Goal: Task Accomplishment & Management: Use online tool/utility

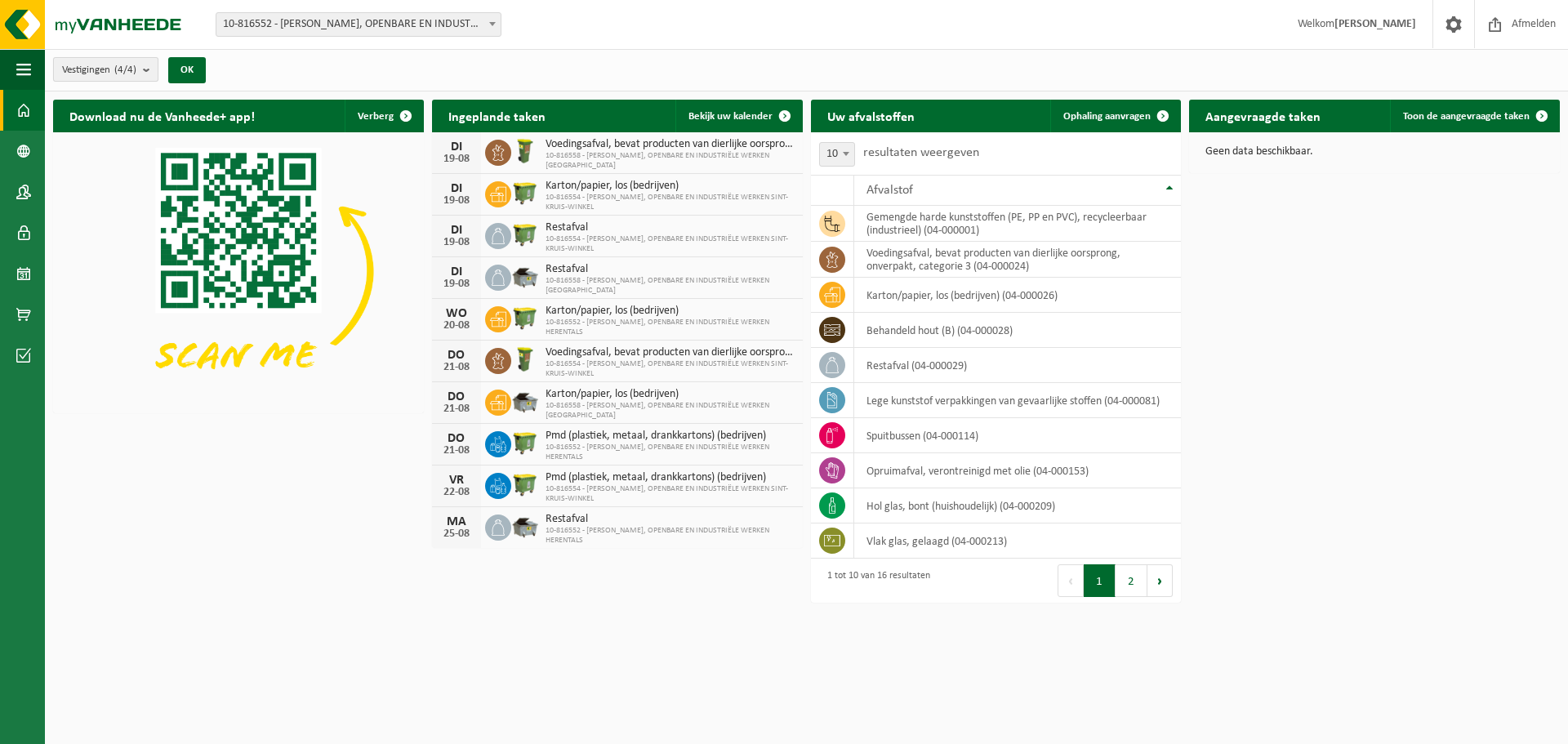
click at [148, 73] on b "submit" at bounding box center [150, 69] width 15 height 23
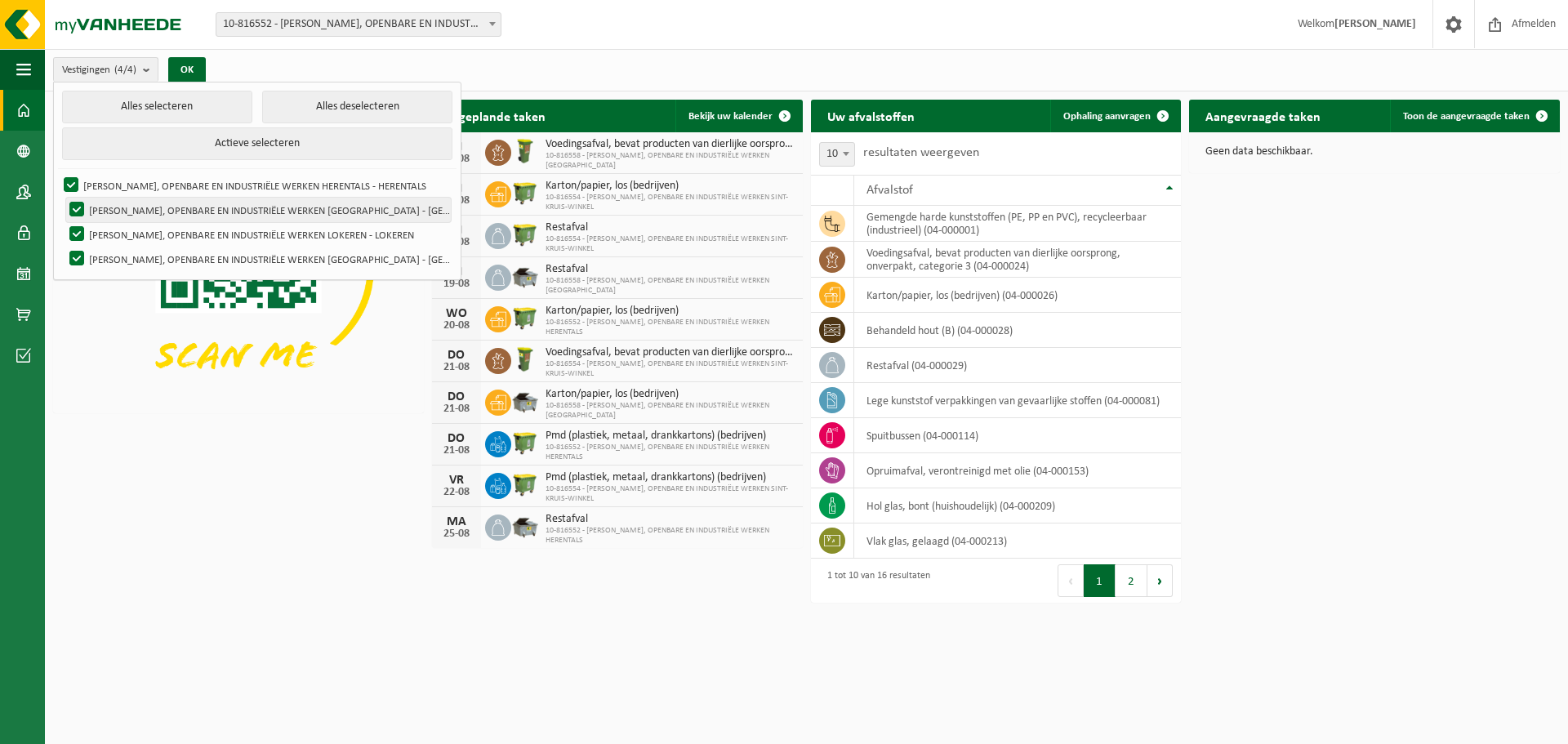
click at [120, 218] on label "VICTOR PEETERS, OPENBARE EN INDUSTRIËLE WERKEN ANTWERPEN - ANTWERPEN" at bounding box center [258, 210] width 385 height 24
click at [63, 198] on input "VICTOR PEETERS, OPENBARE EN INDUSTRIËLE WERKEN ANTWERPEN - ANTWERPEN" at bounding box center [63, 197] width 1 height 1
click at [70, 206] on label "VICTOR PEETERS, OPENBARE EN INDUSTRIËLE WERKEN ANTWERPEN - ANTWERPEN" at bounding box center [258, 210] width 385 height 24
click at [63, 198] on input "VICTOR PEETERS, OPENBARE EN INDUSTRIËLE WERKEN ANTWERPEN - ANTWERPEN" at bounding box center [63, 197] width 1 height 1
checkbox input "true"
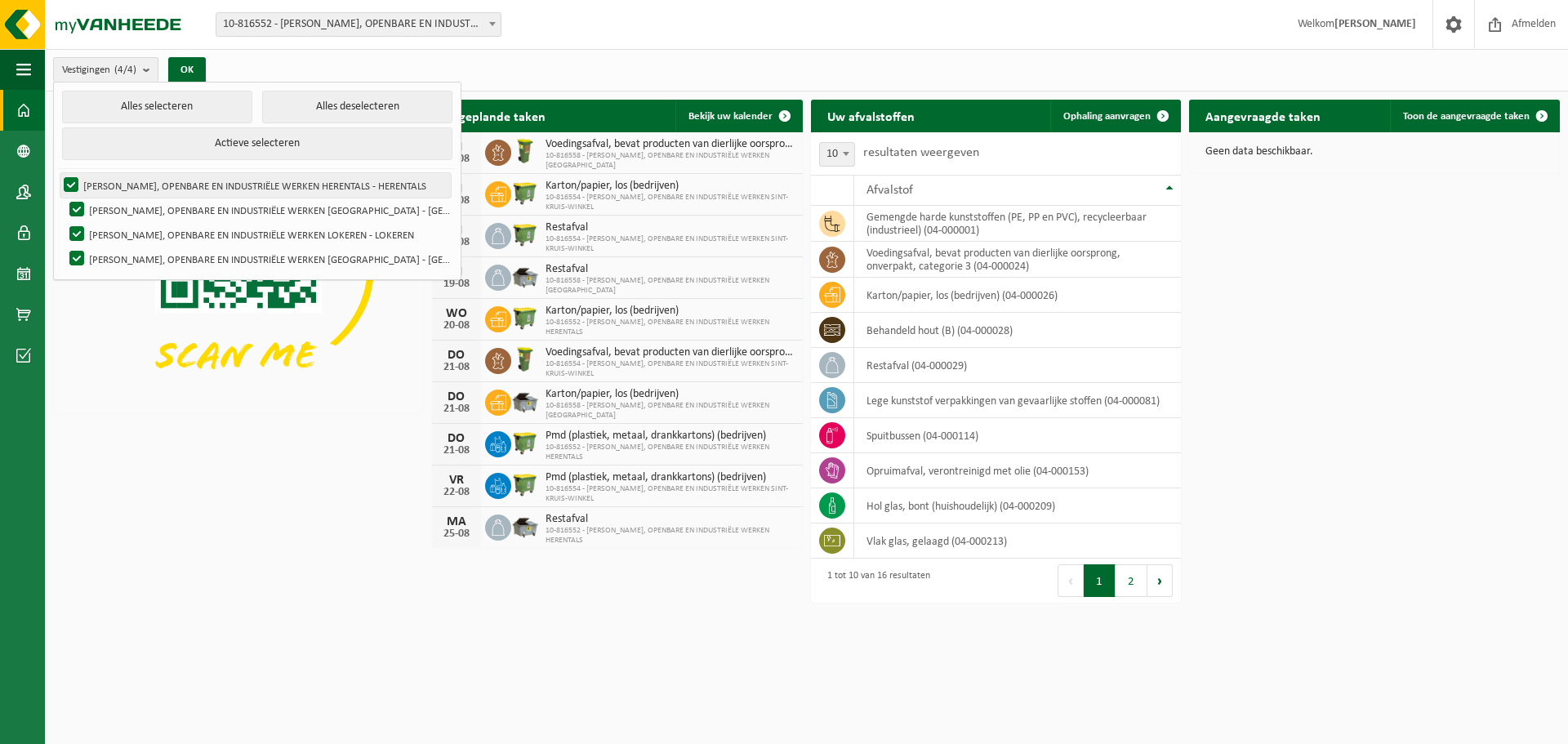
click at [67, 180] on label "VICTOR PEETERS, OPENBARE EN INDUSTRIËLE WERKEN HERENTALS - HERENTALS" at bounding box center [256, 186] width 390 height 24
click at [58, 173] on input "VICTOR PEETERS, OPENBARE EN INDUSTRIËLE WERKEN HERENTALS - HERENTALS" at bounding box center [57, 173] width 1 height 1
checkbox input "false"
click at [69, 229] on label "VICTOR PEETERS, OPENBARE EN INDUSTRIËLE WERKEN LOKEREN - LOKEREN" at bounding box center [258, 234] width 385 height 24
click at [63, 222] on input "VICTOR PEETERS, OPENBARE EN INDUSTRIËLE WERKEN LOKEREN - LOKEREN" at bounding box center [63, 221] width 1 height 1
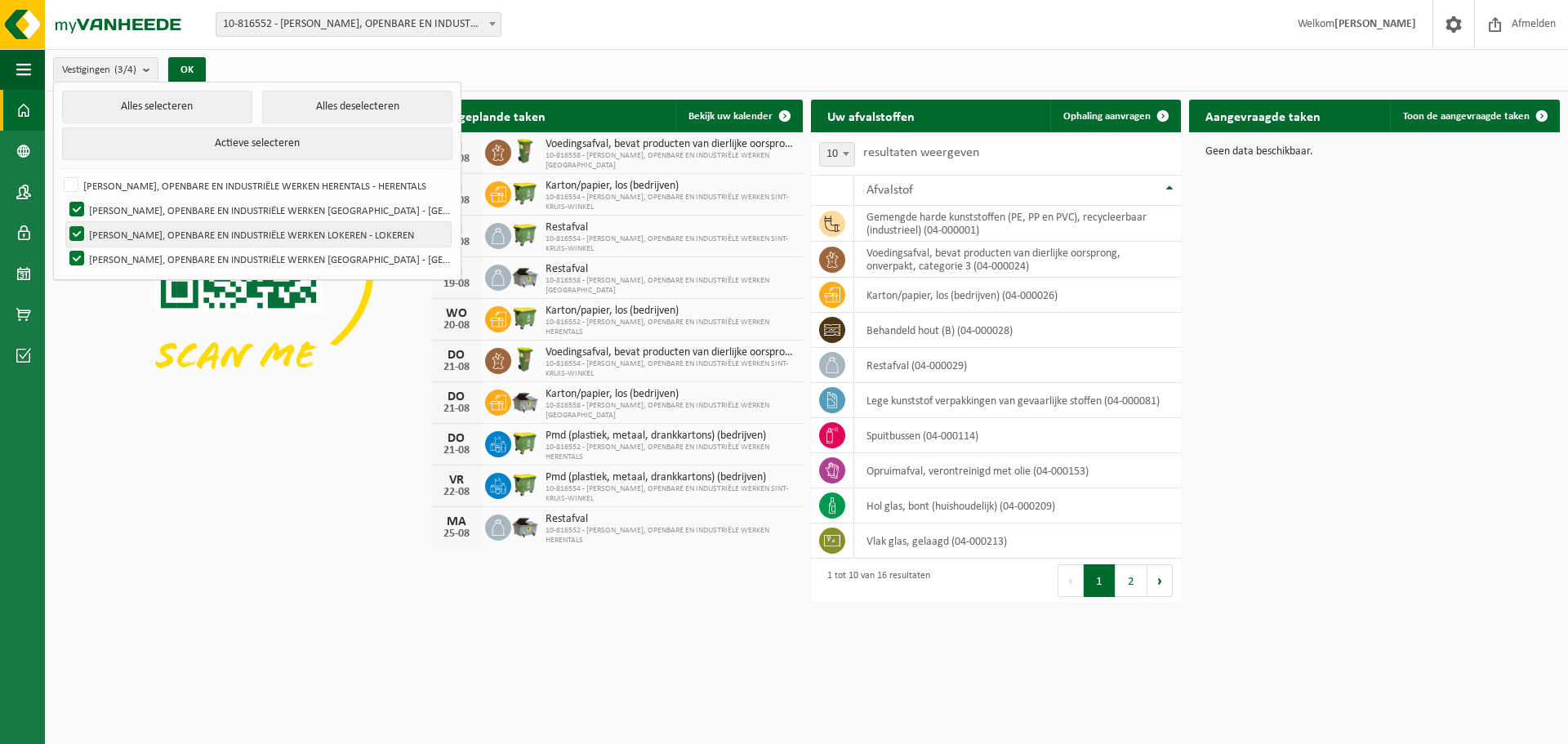
checkbox input "false"
click at [75, 247] on label "VICTOR PEETERS, OPENBARE EN INDUSTRIËLE WERKEN SINT-KRUIS-WINKEL - SINT-KRUIS-W…" at bounding box center [258, 258] width 385 height 24
click at [63, 246] on input "VICTOR PEETERS, OPENBARE EN INDUSTRIËLE WERKEN SINT-KRUIS-WINKEL - SINT-KRUIS-W…" at bounding box center [63, 246] width 1 height 1
checkbox input "false"
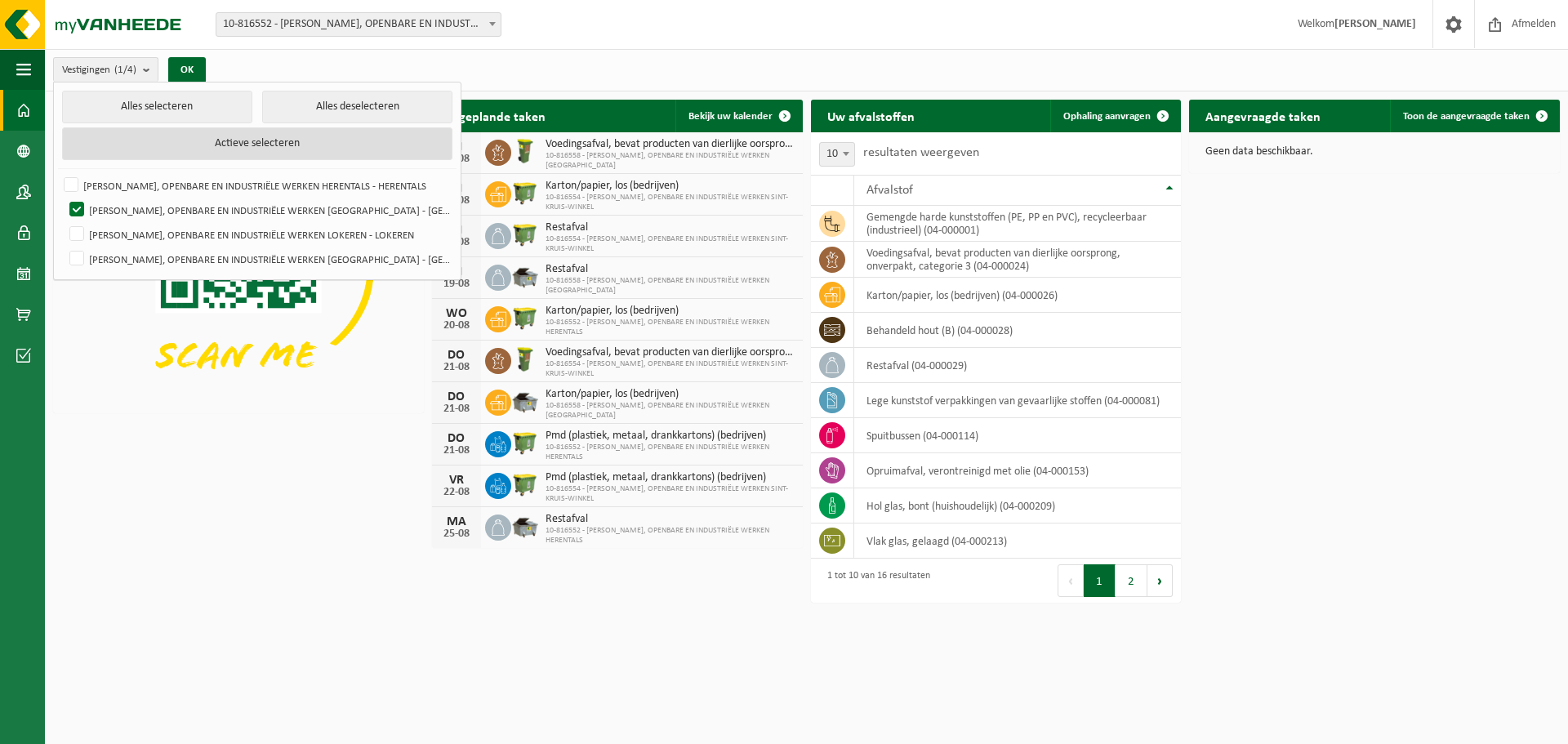
click at [232, 151] on button "Actieve selecteren" at bounding box center [258, 144] width 390 height 33
checkbox input "true"
click at [204, 385] on img at bounding box center [238, 271] width 371 height 277
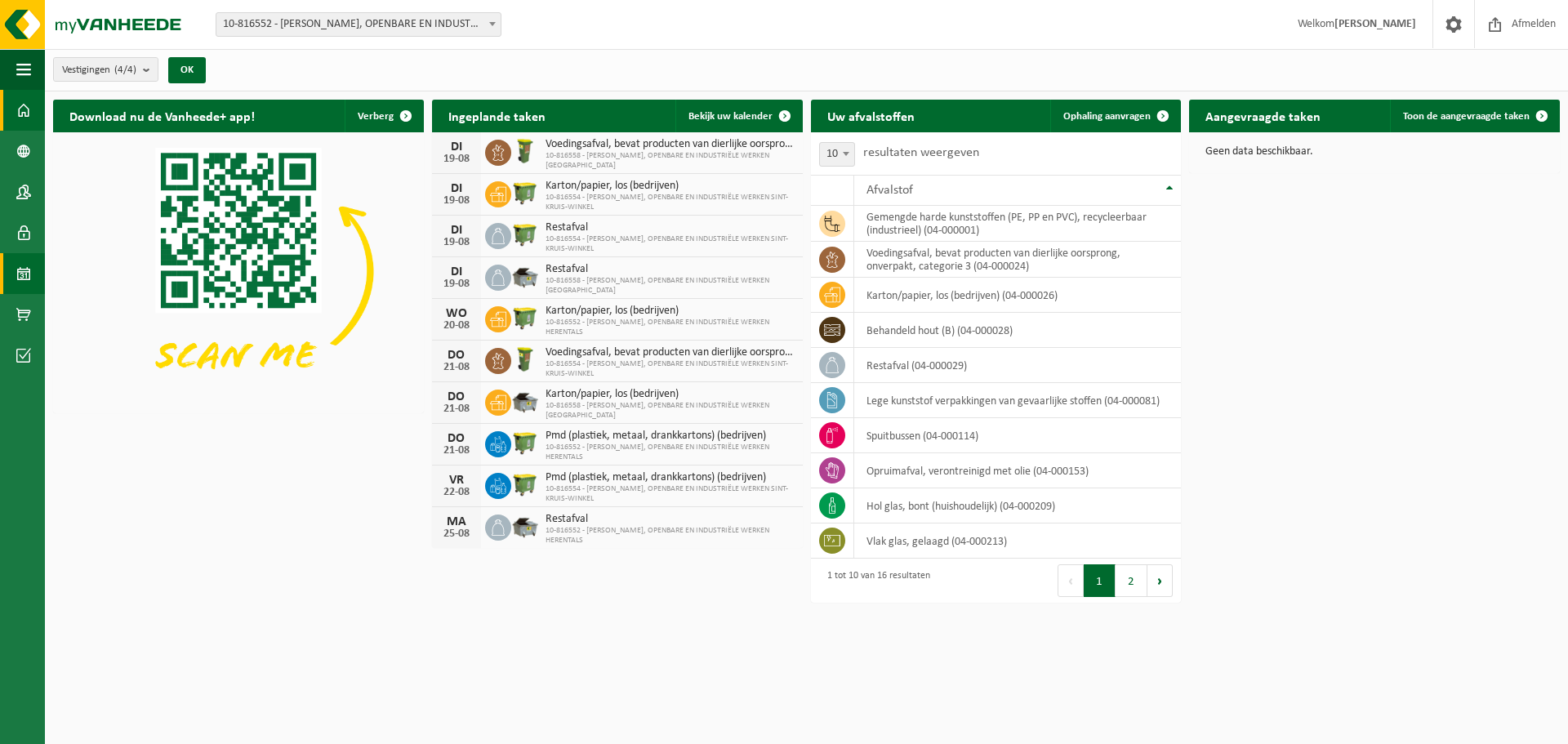
click at [29, 267] on span at bounding box center [23, 273] width 15 height 41
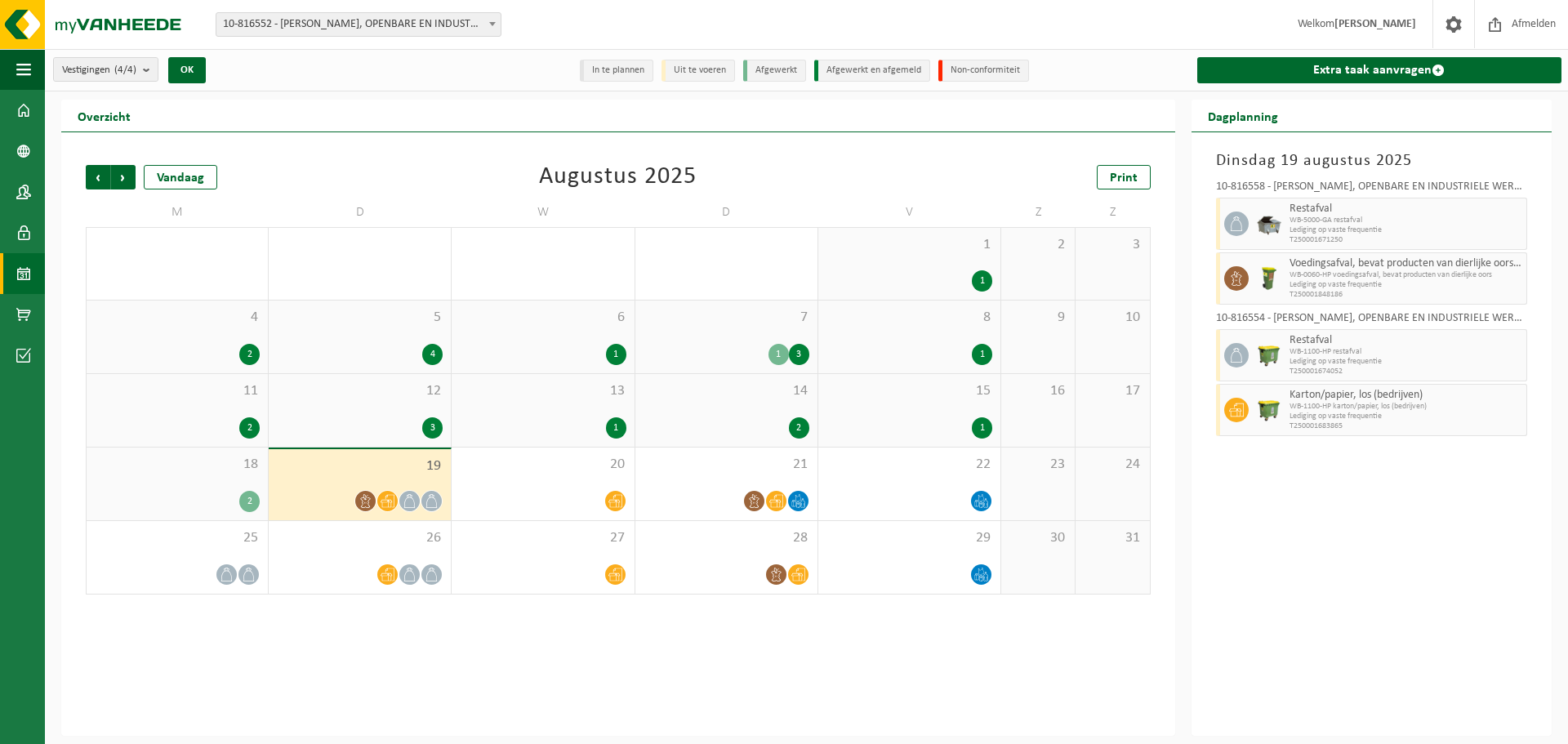
click at [486, 22] on span at bounding box center [493, 23] width 16 height 21
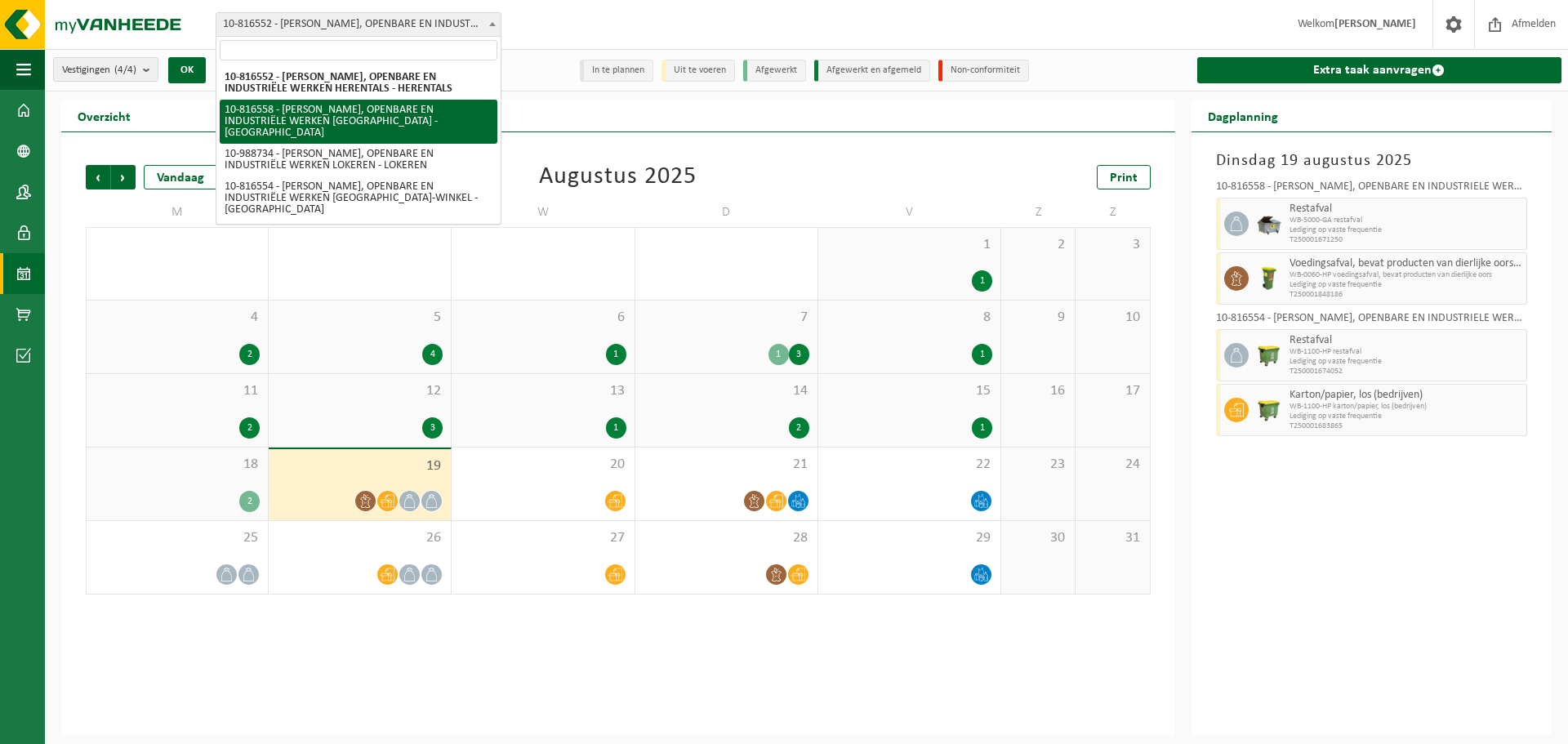
select select "38575"
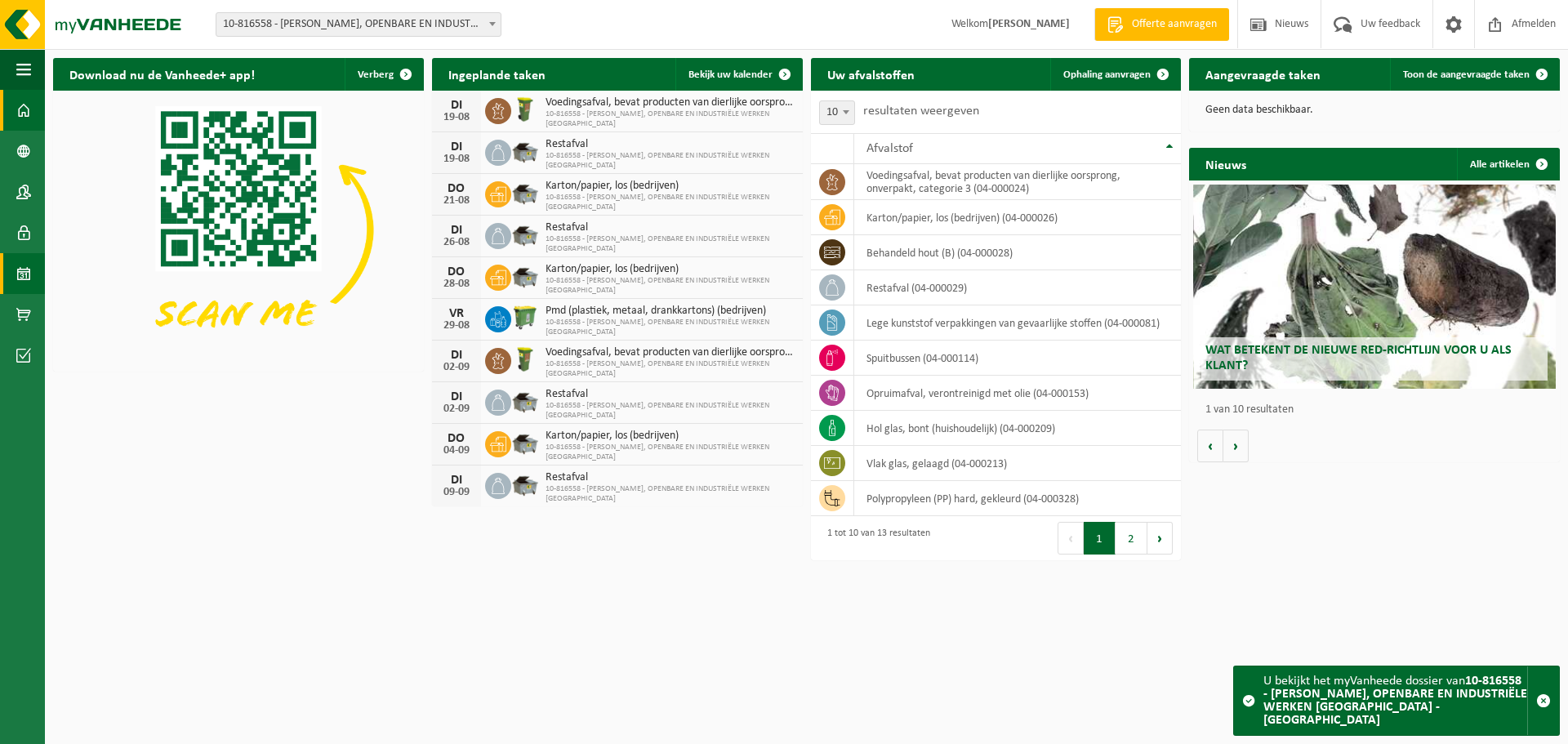
click at [30, 277] on span at bounding box center [23, 273] width 15 height 41
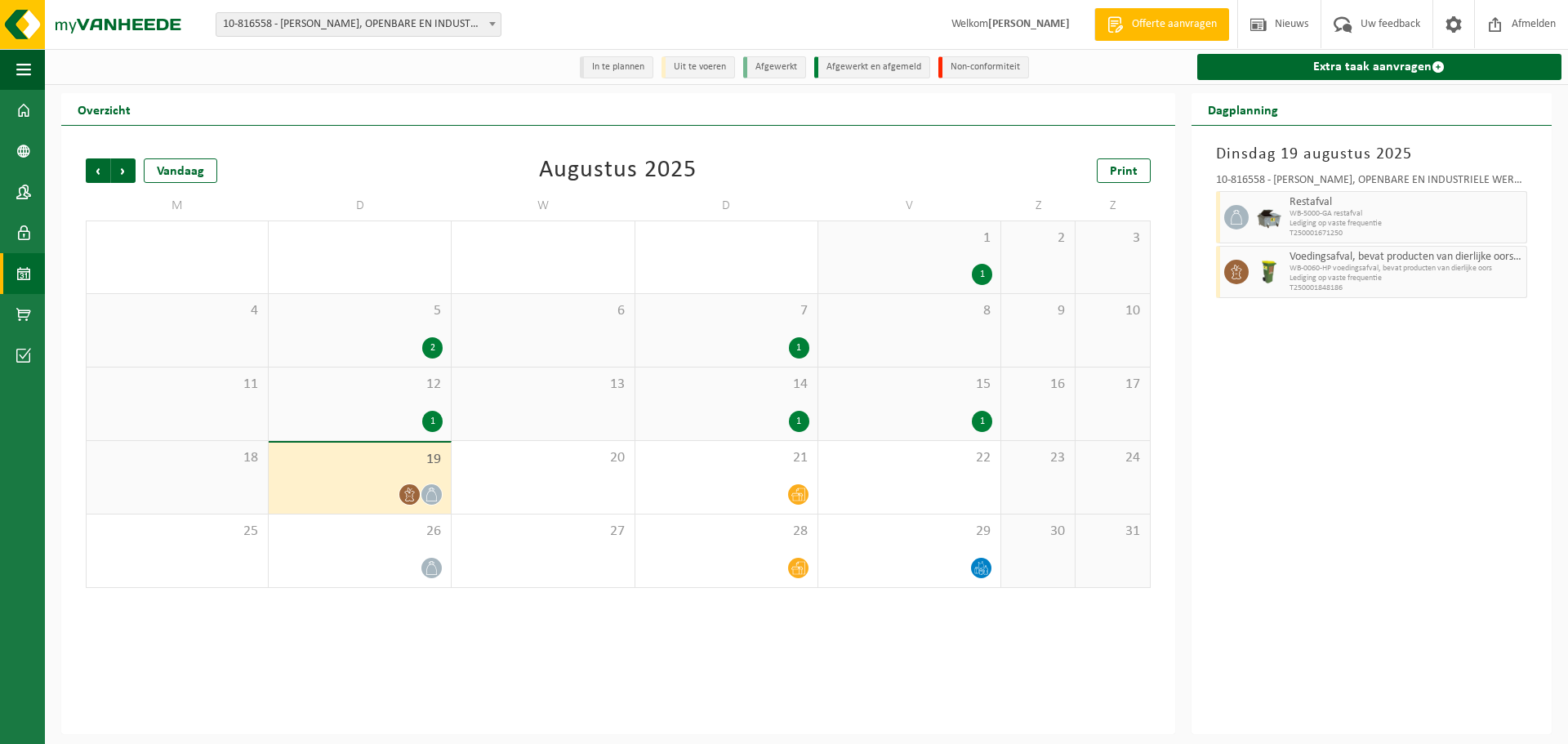
click at [695, 349] on div "1" at bounding box center [726, 348] width 166 height 21
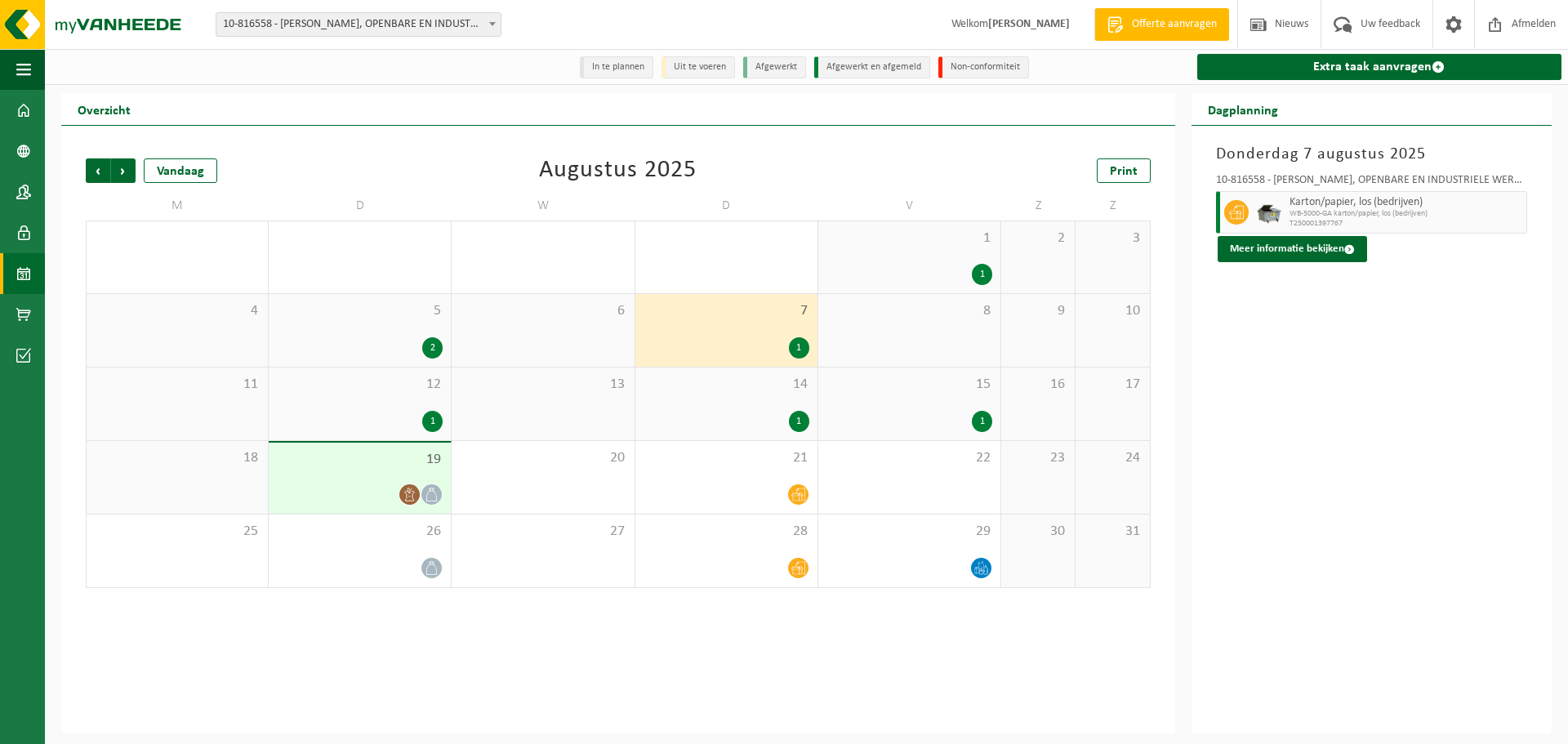
click at [696, 405] on div "14 1" at bounding box center [727, 404] width 182 height 73
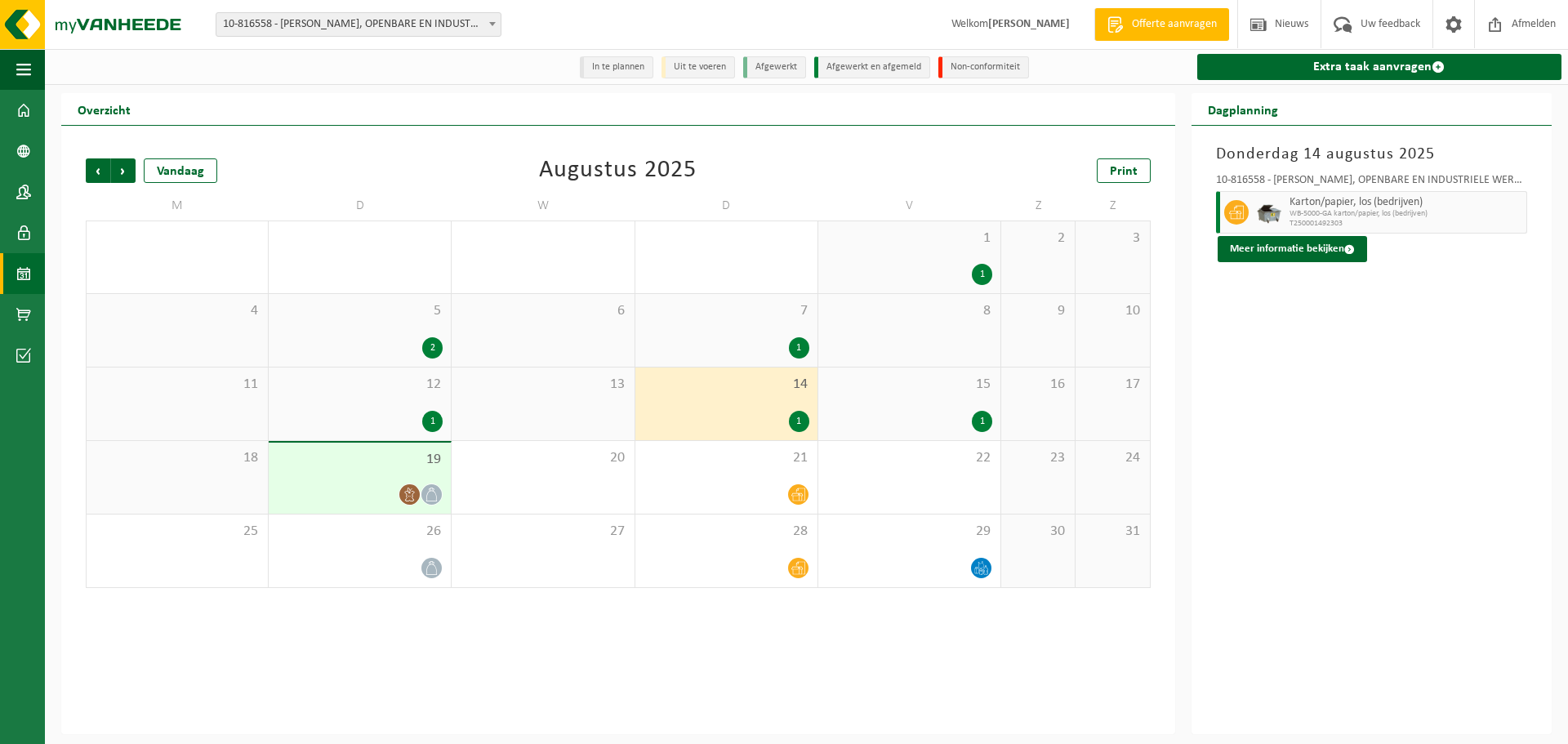
click at [393, 407] on div "12 1" at bounding box center [360, 404] width 182 height 73
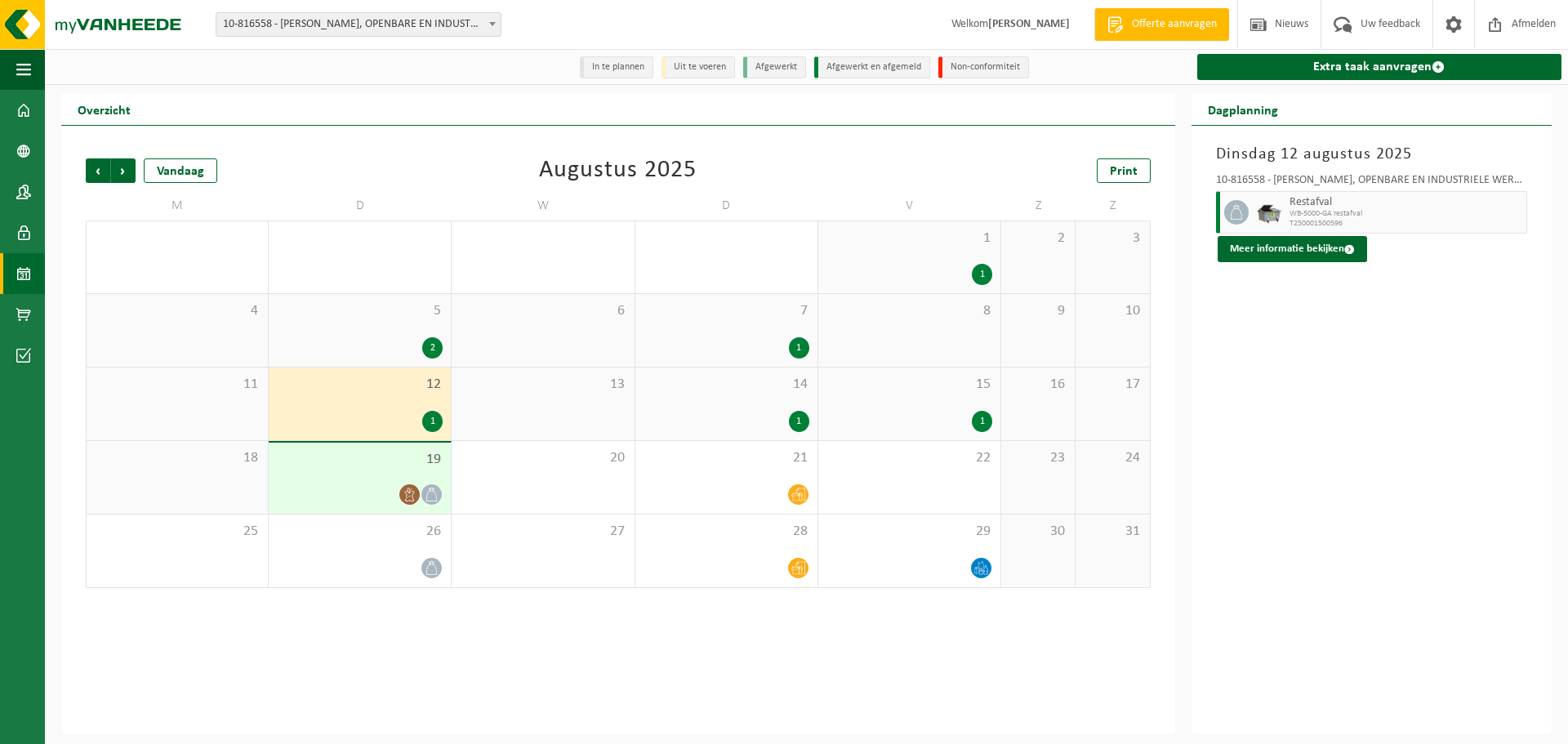
click at [930, 258] on div "1 1" at bounding box center [910, 257] width 182 height 72
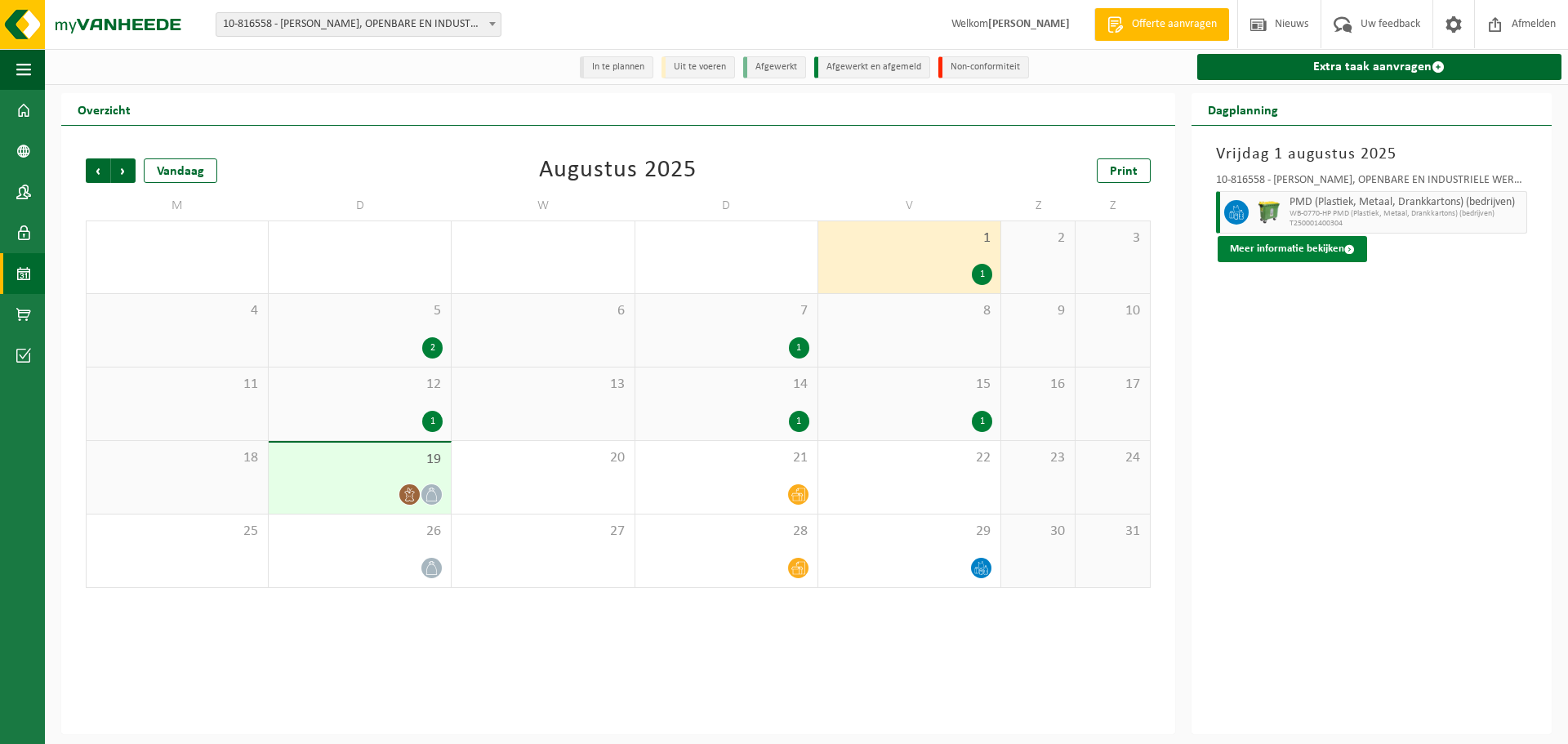
click at [1331, 245] on button "Meer informatie bekijken" at bounding box center [1292, 249] width 149 height 26
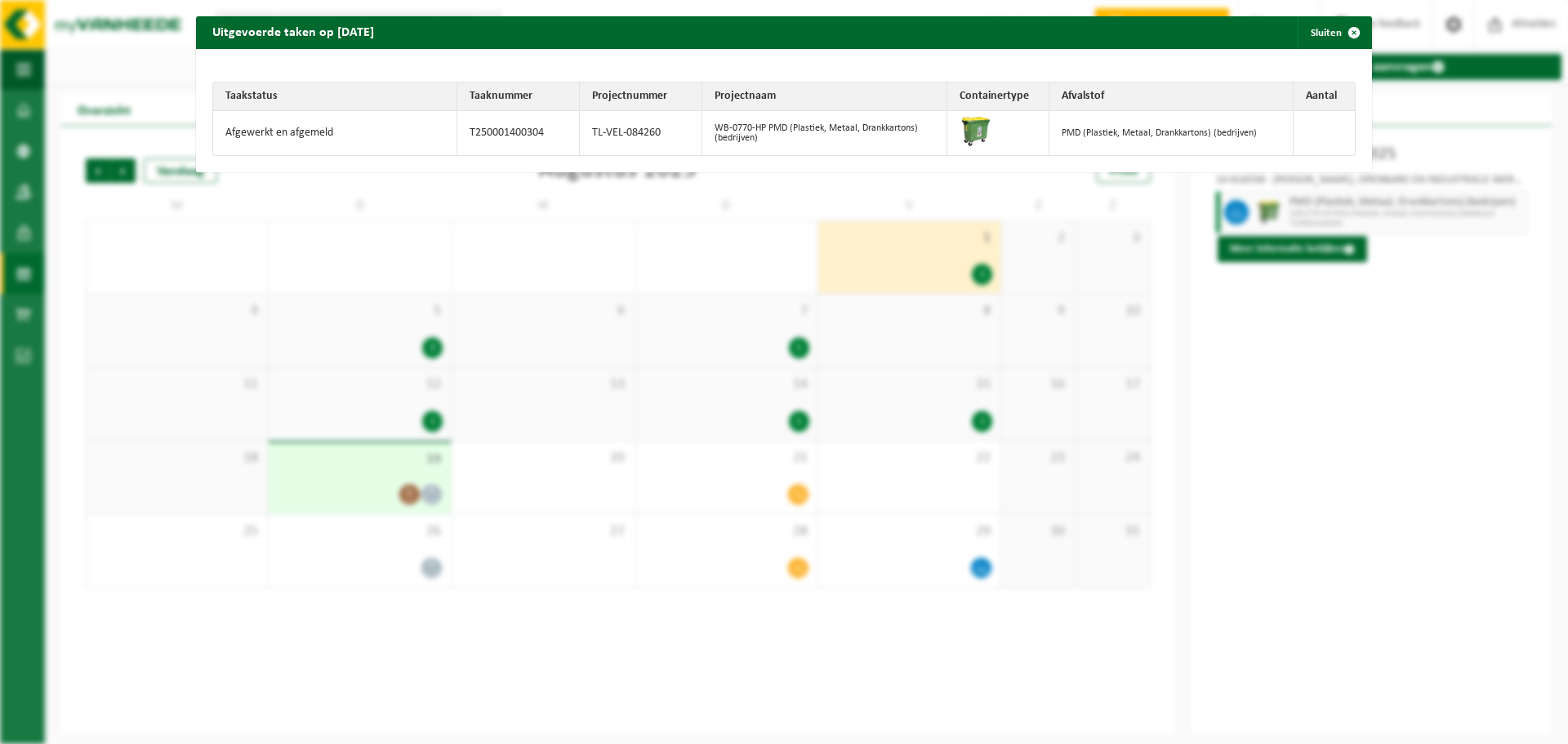
click at [1278, 359] on div "Uitgevoerde taken op 2025-08-01 Sluiten Taakstatus Taaknummer Projectnummer Pro…" at bounding box center [784, 372] width 1568 height 744
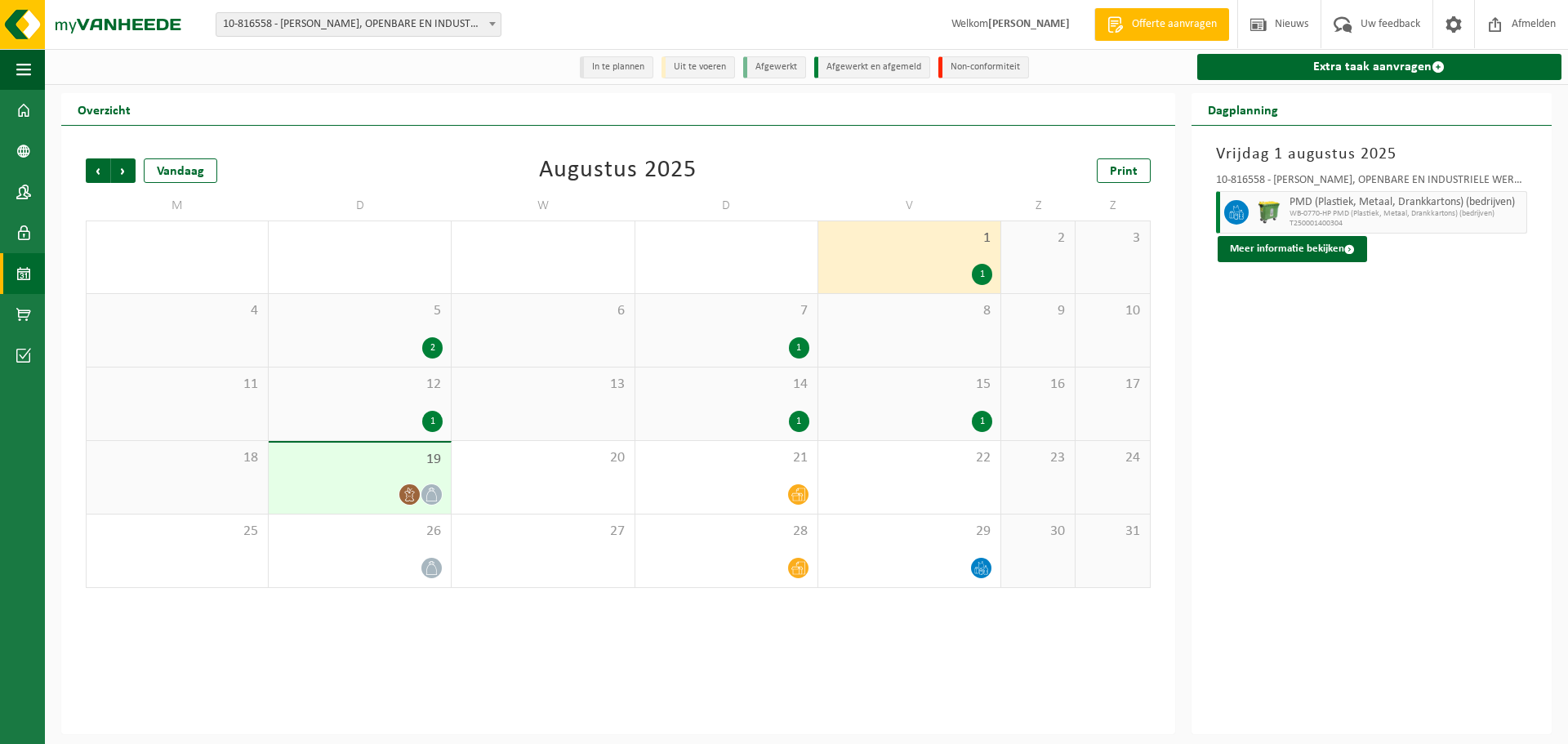
click at [371, 481] on div "19" at bounding box center [360, 479] width 182 height 71
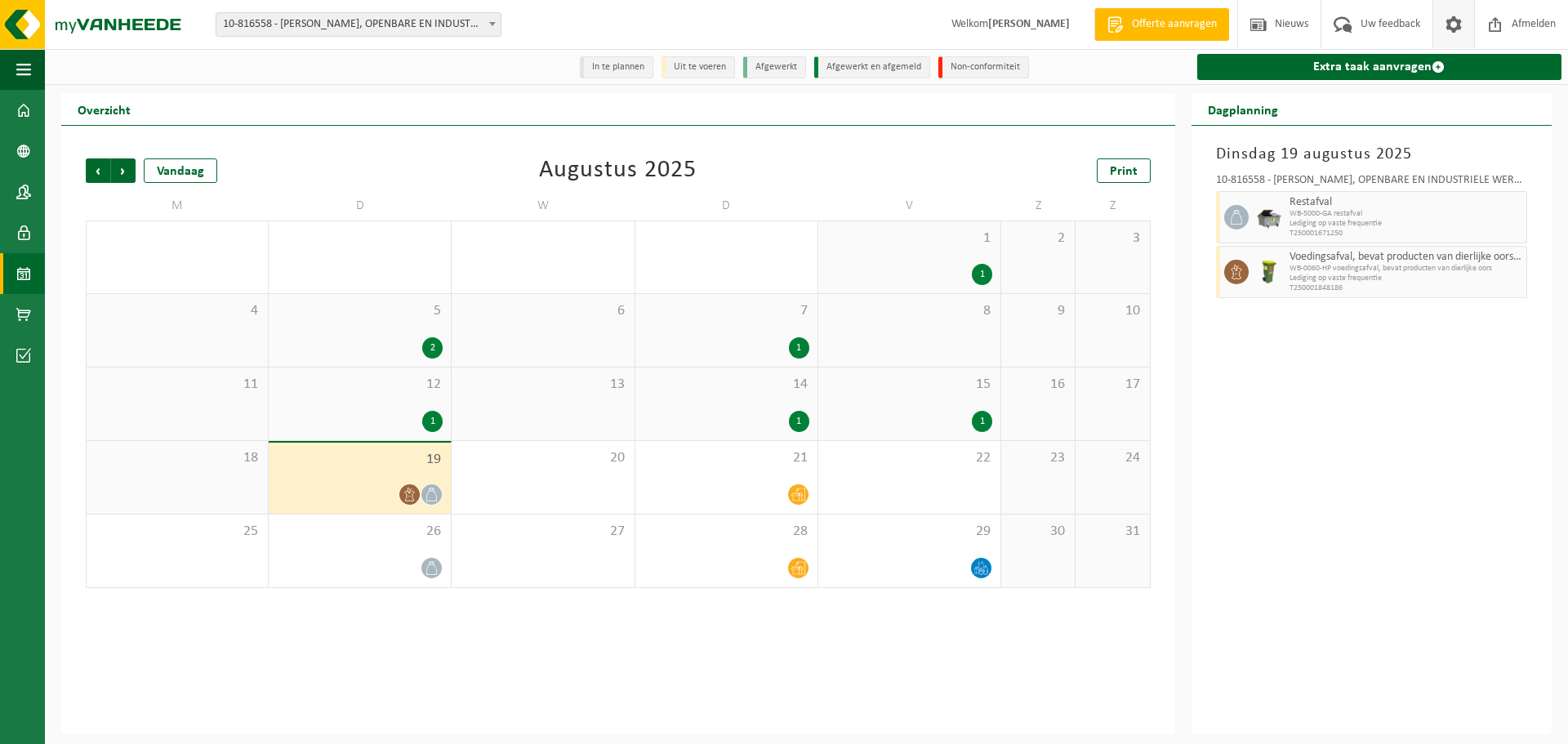
click at [1454, 33] on span at bounding box center [1454, 24] width 24 height 49
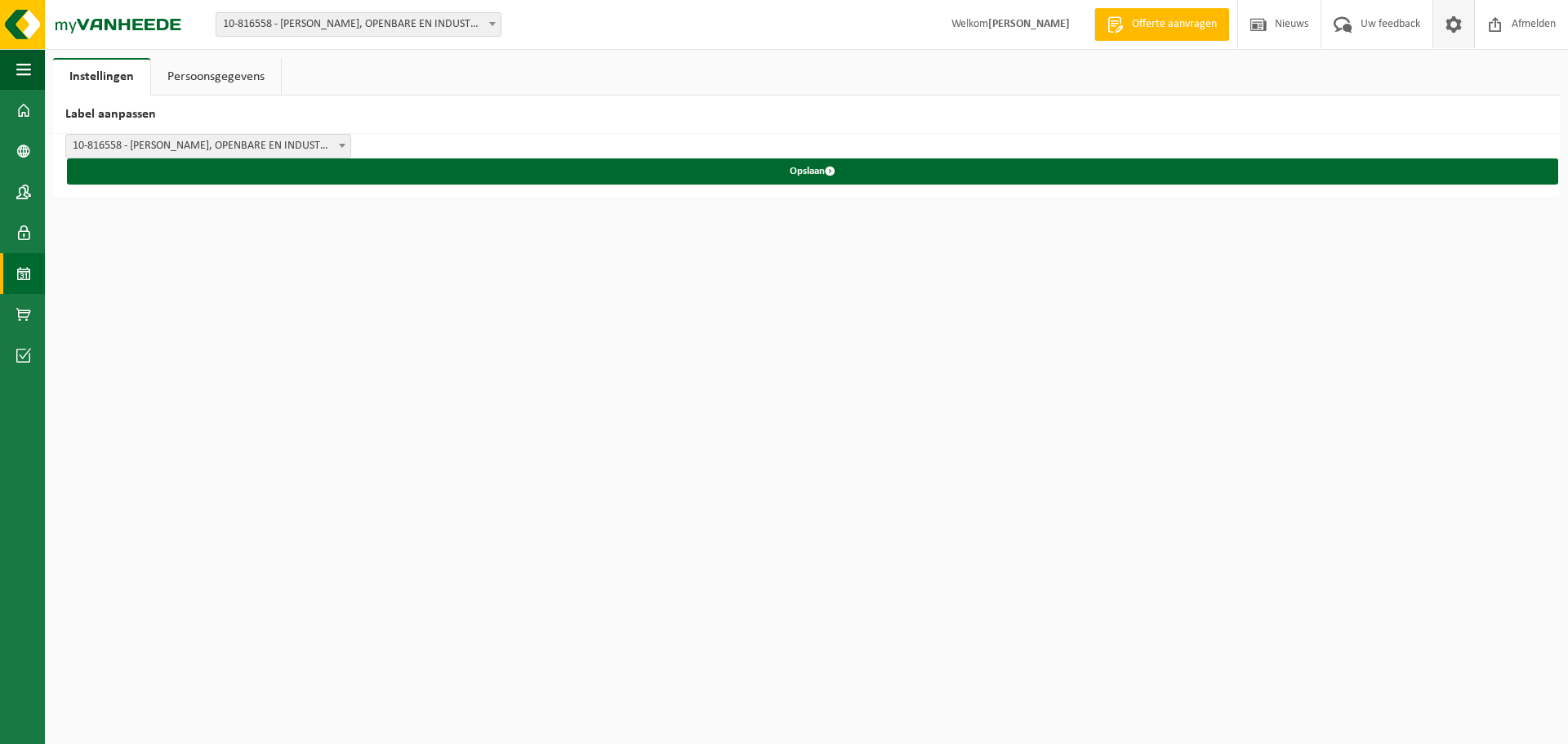
click at [11, 267] on link "Kalender" at bounding box center [23, 273] width 45 height 41
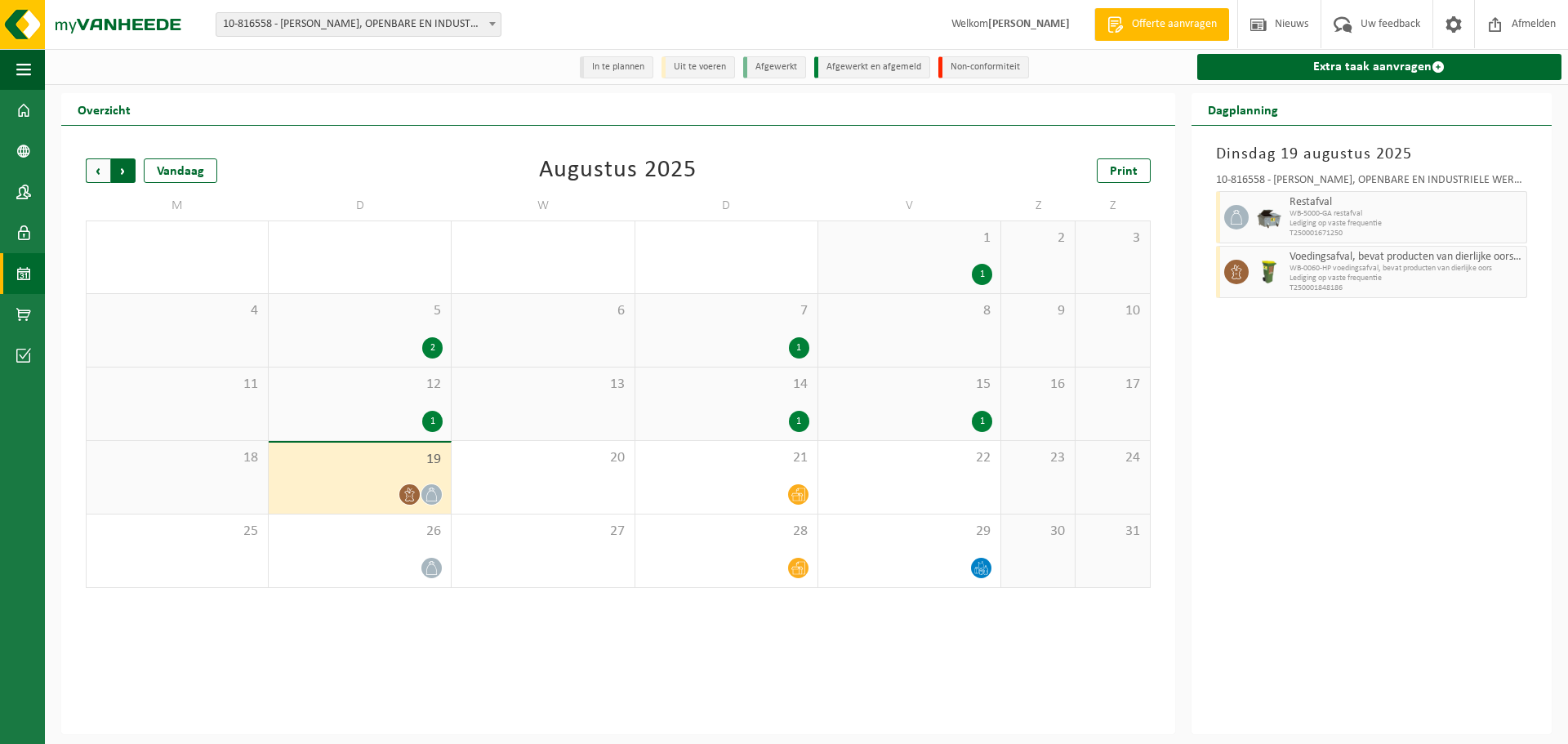
click at [98, 178] on span "Vorige" at bounding box center [98, 171] width 24 height 24
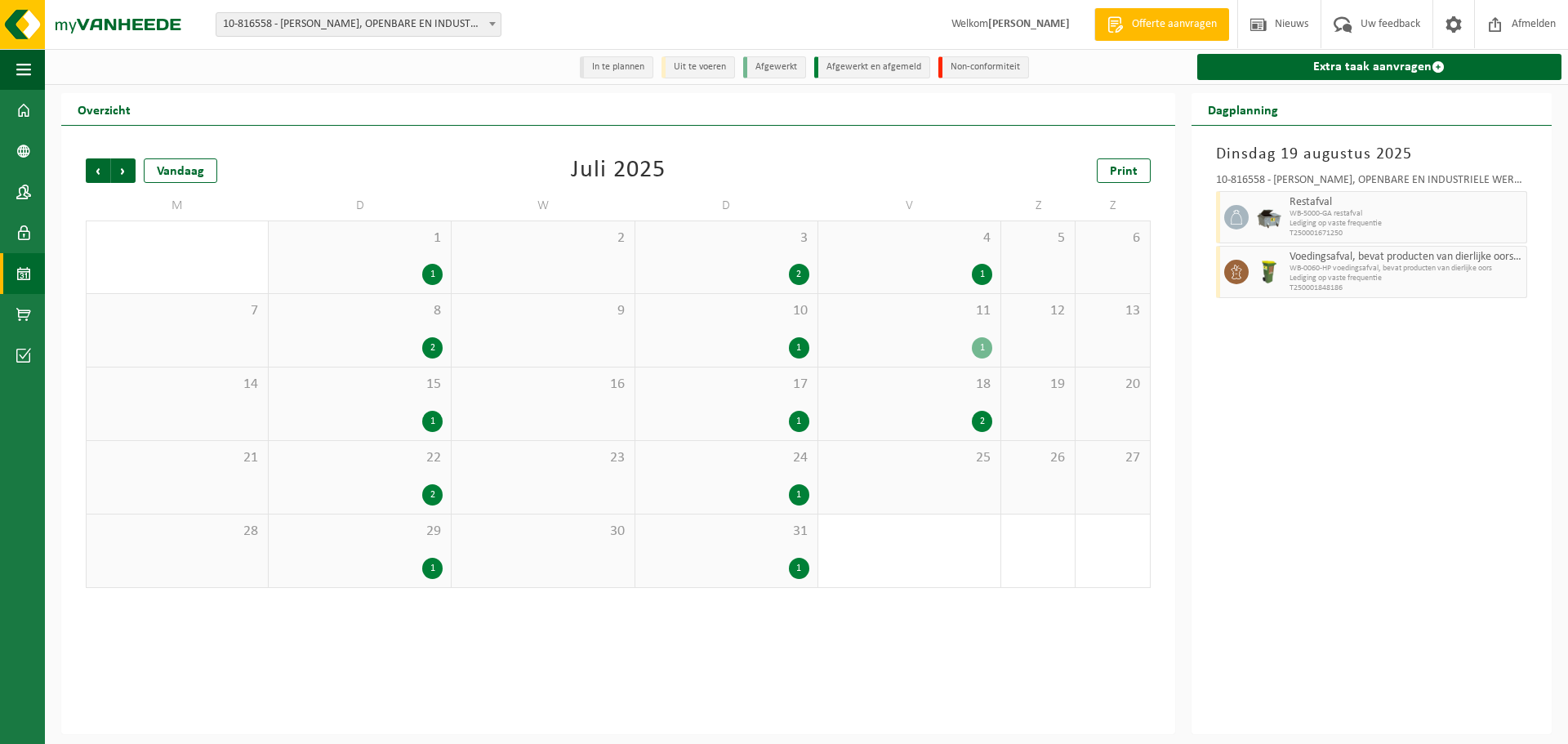
click at [924, 341] on div "1" at bounding box center [909, 348] width 166 height 21
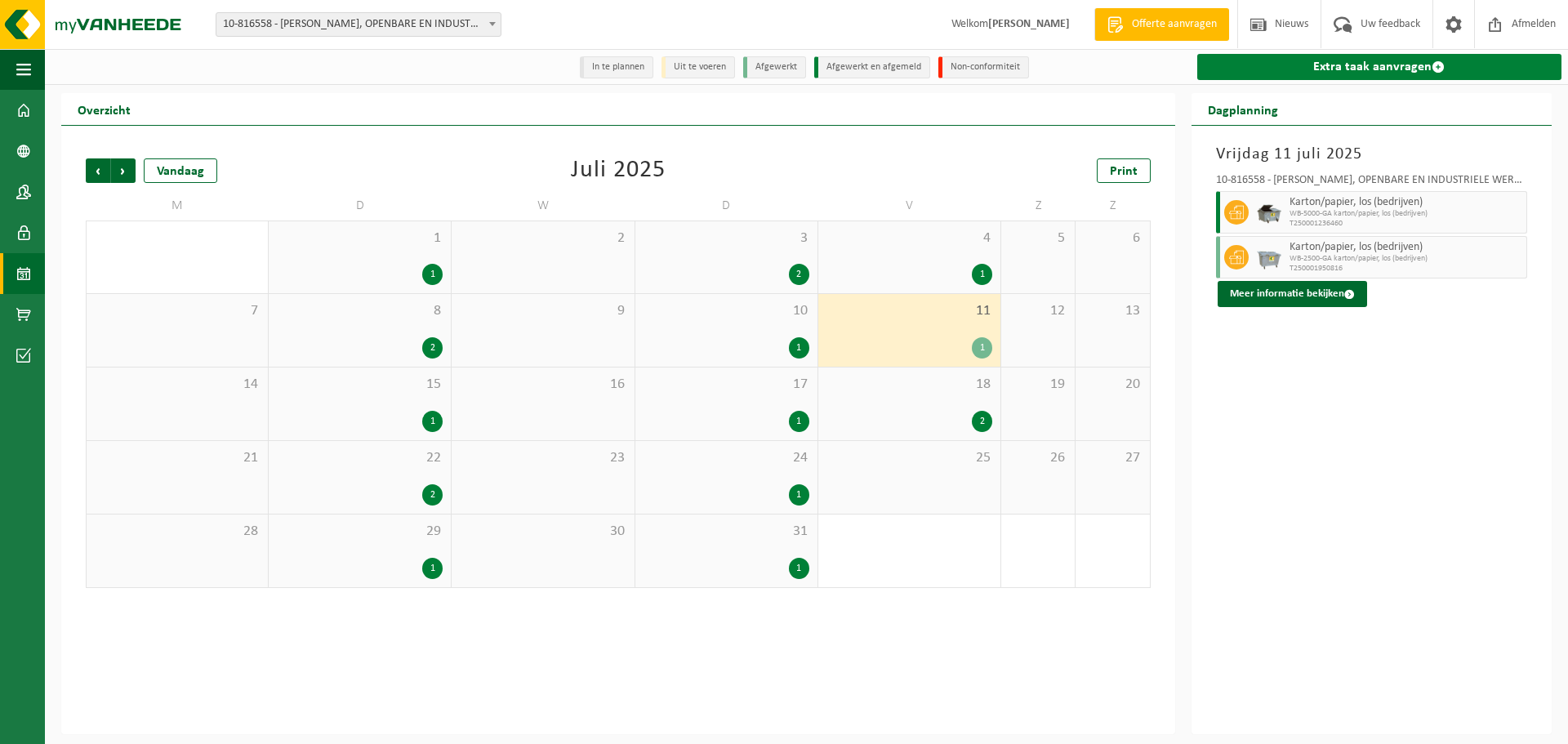
click at [1387, 62] on link "Extra taak aanvragen" at bounding box center [1380, 67] width 364 height 26
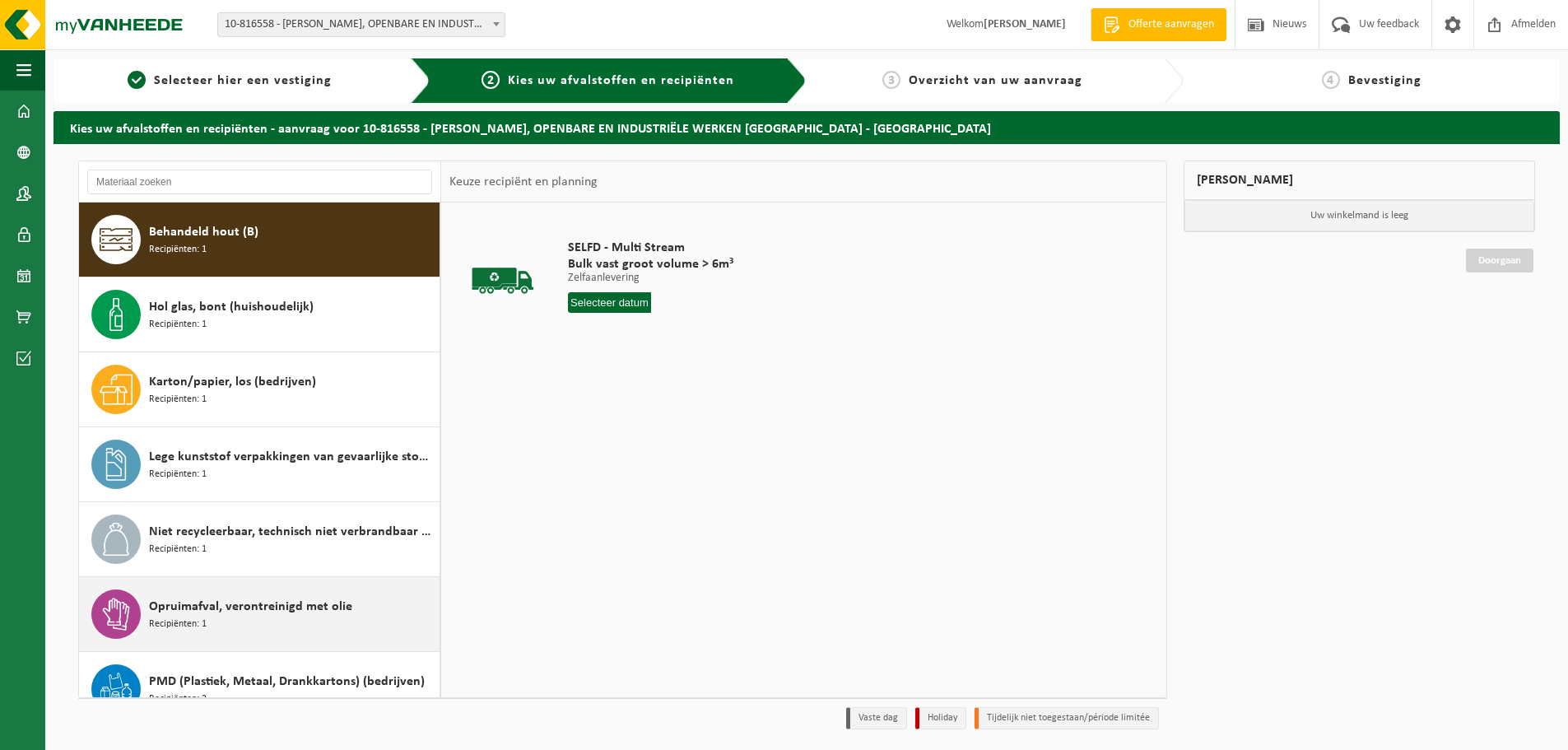
click at [191, 610] on span "Opruimafval, verontreinigd met olie" at bounding box center [250, 607] width 204 height 20
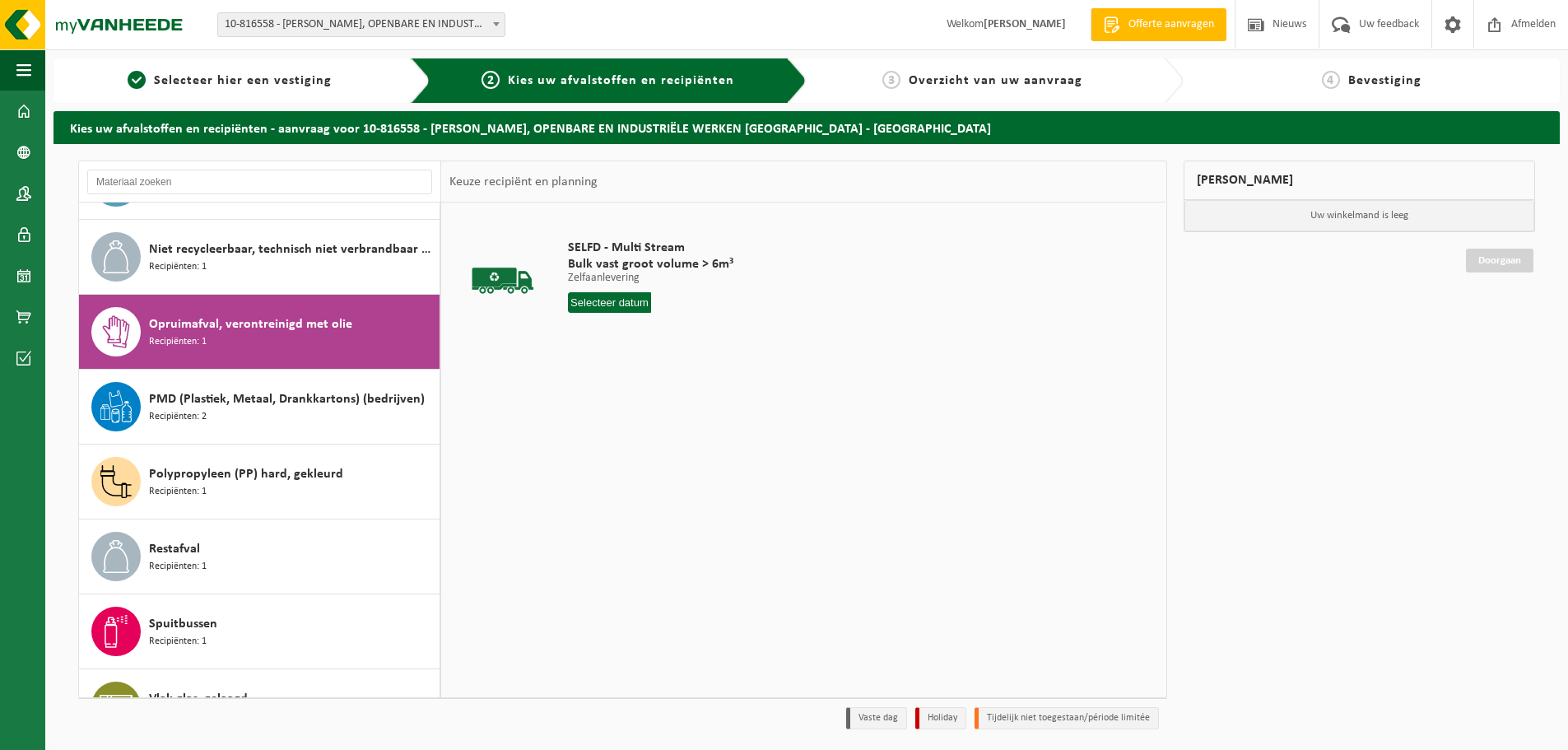
scroll to position [375, 0]
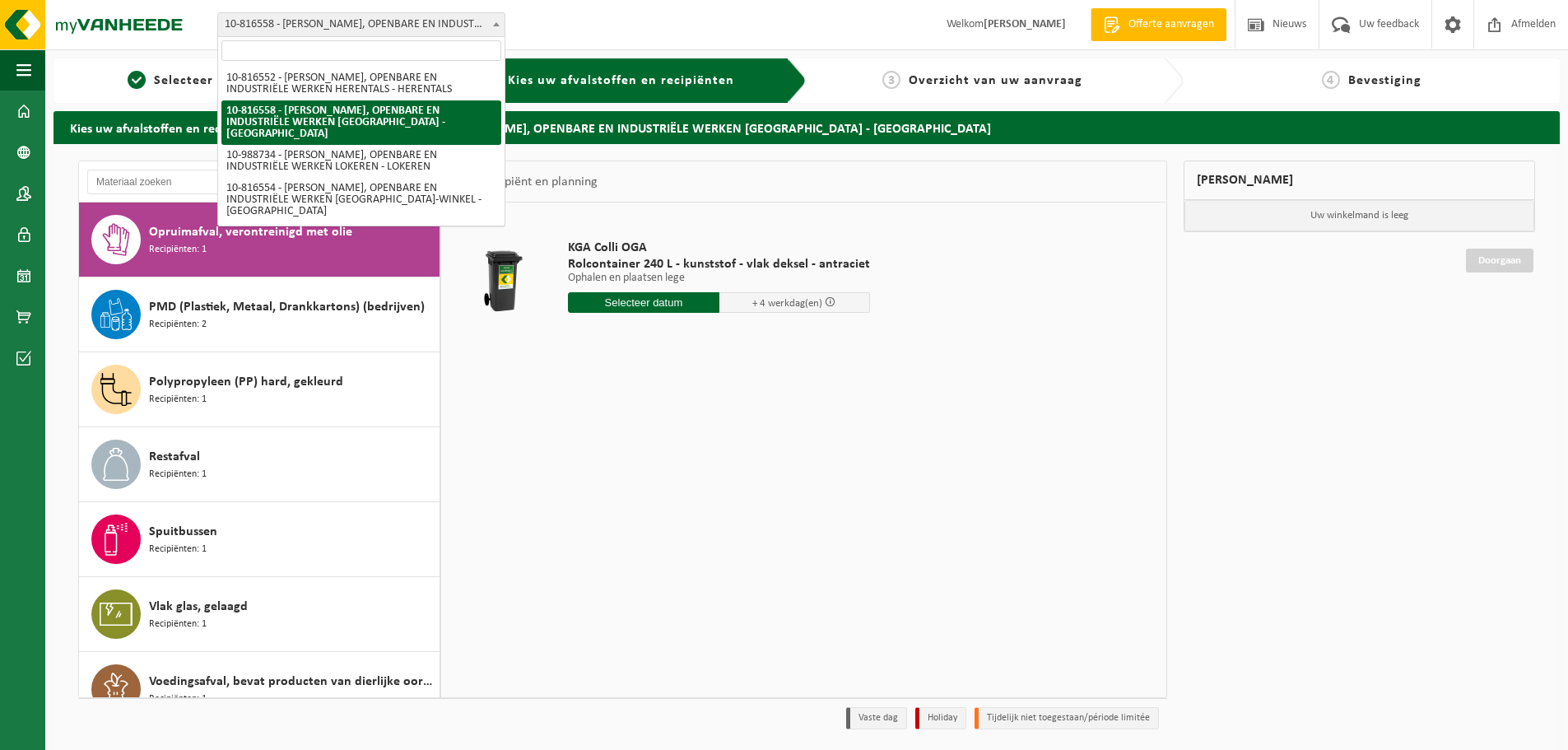
click at [495, 16] on span at bounding box center [496, 24] width 17 height 21
click at [837, 369] on div "KGA Colli OGA Rolcontainer 240 L - kunststof - vlak deksel - antraciet Ophalen …" at bounding box center [803, 449] width 725 height 494
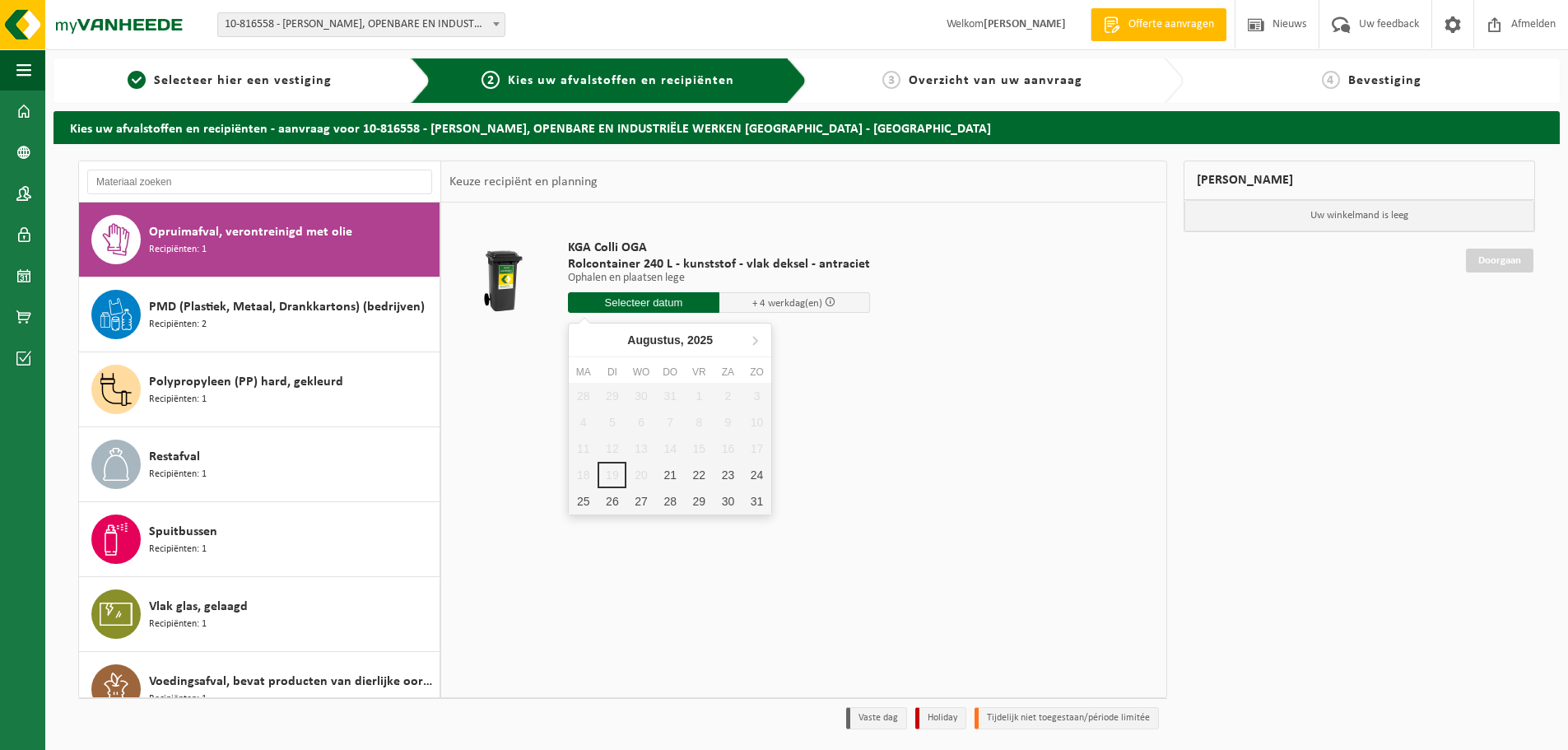
click at [650, 298] on input "text" at bounding box center [643, 302] width 151 height 21
click at [601, 503] on div "26" at bounding box center [612, 502] width 29 height 26
type input "Van 2025-08-26"
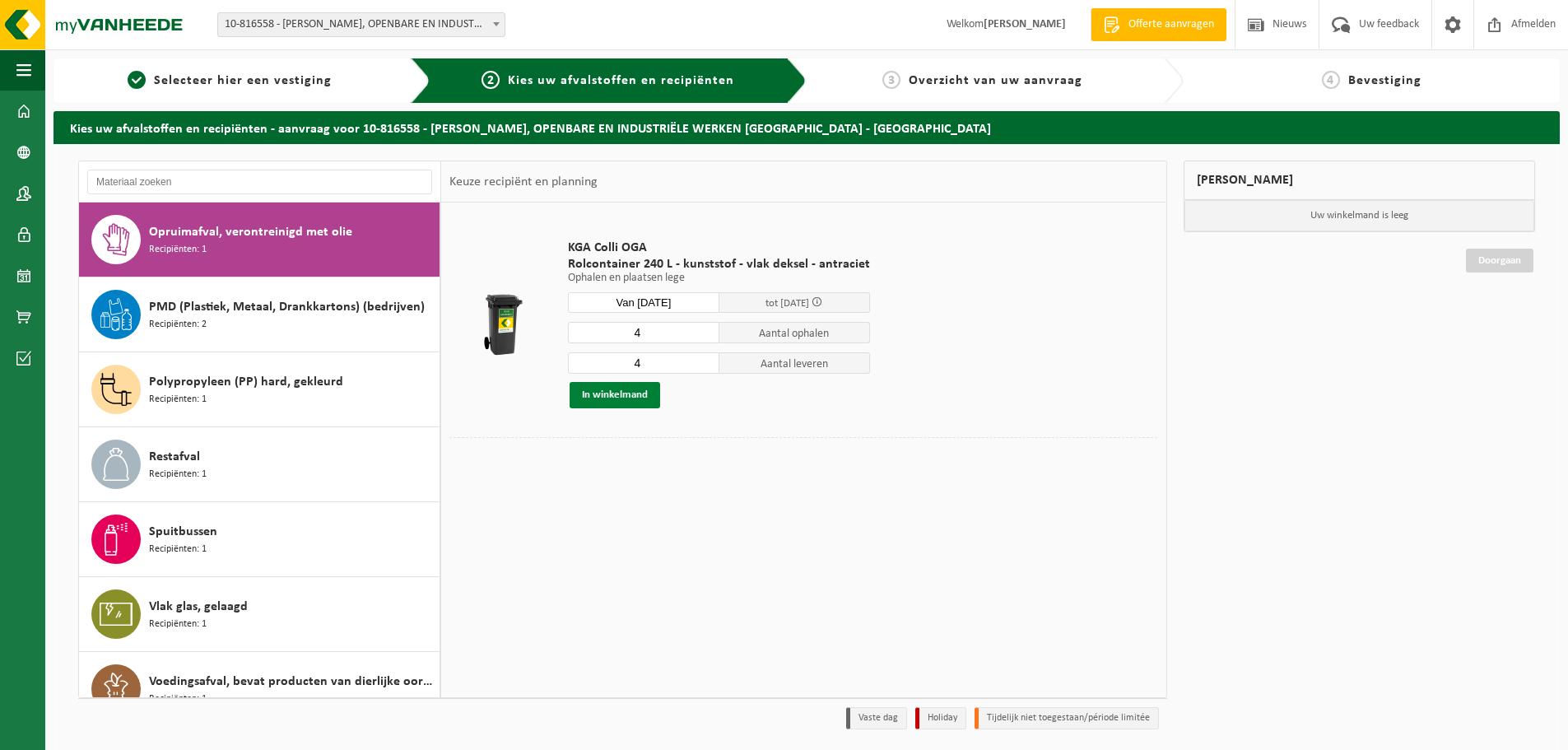
click at [599, 390] on button "In winkelmand" at bounding box center [615, 395] width 91 height 26
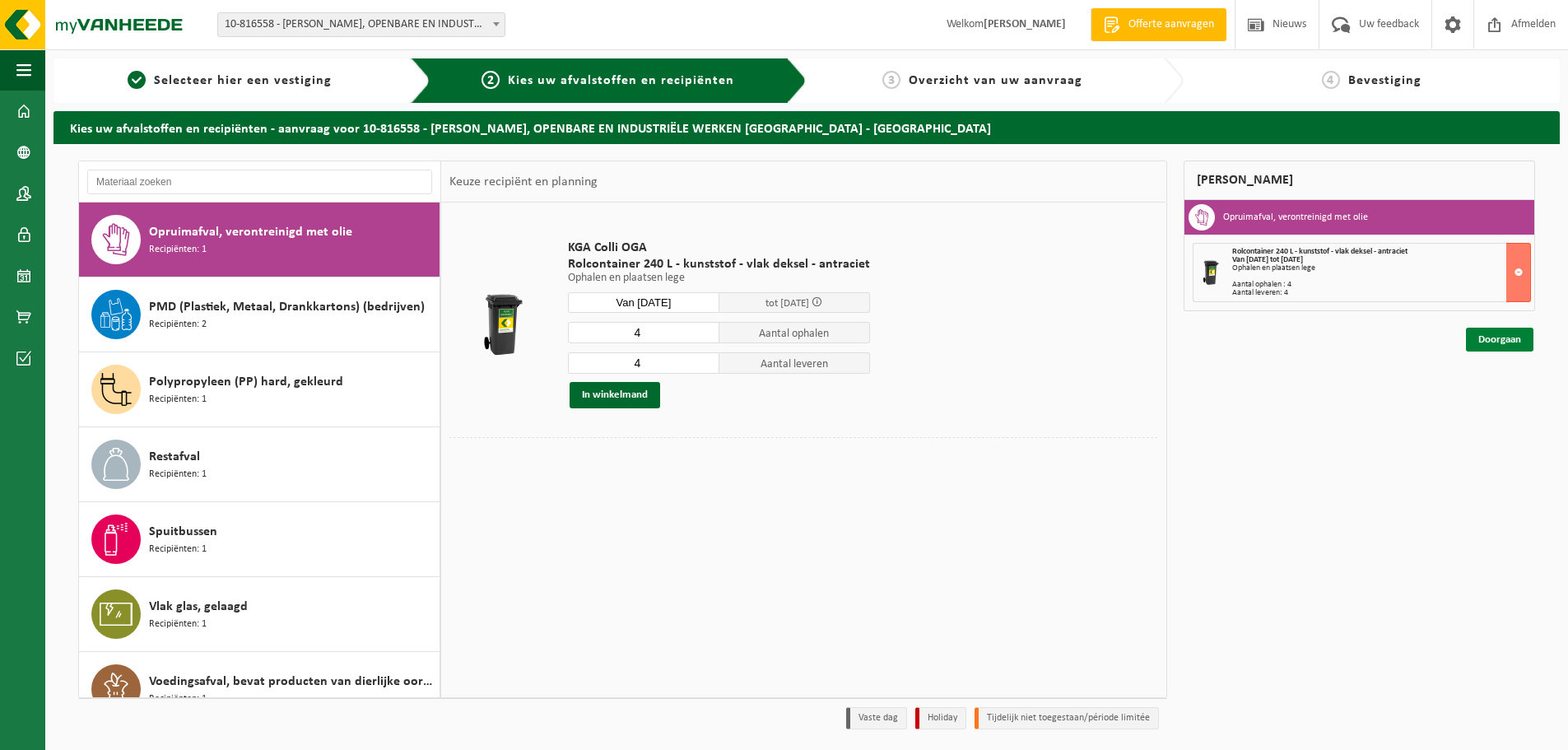
click at [1495, 343] on link "Doorgaan" at bounding box center [1500, 339] width 67 height 24
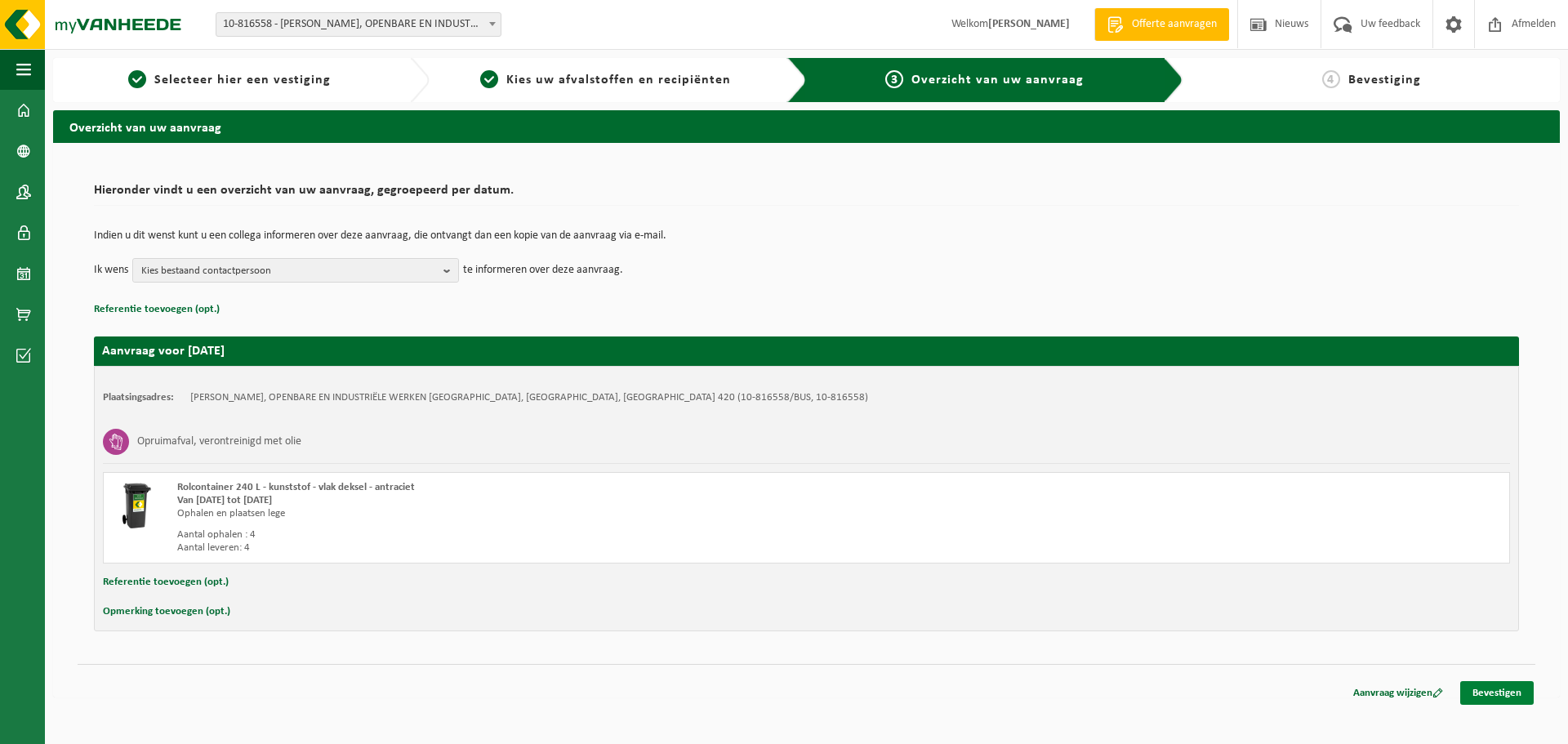
click at [1475, 692] on link "Bevestigen" at bounding box center [1497, 693] width 74 height 23
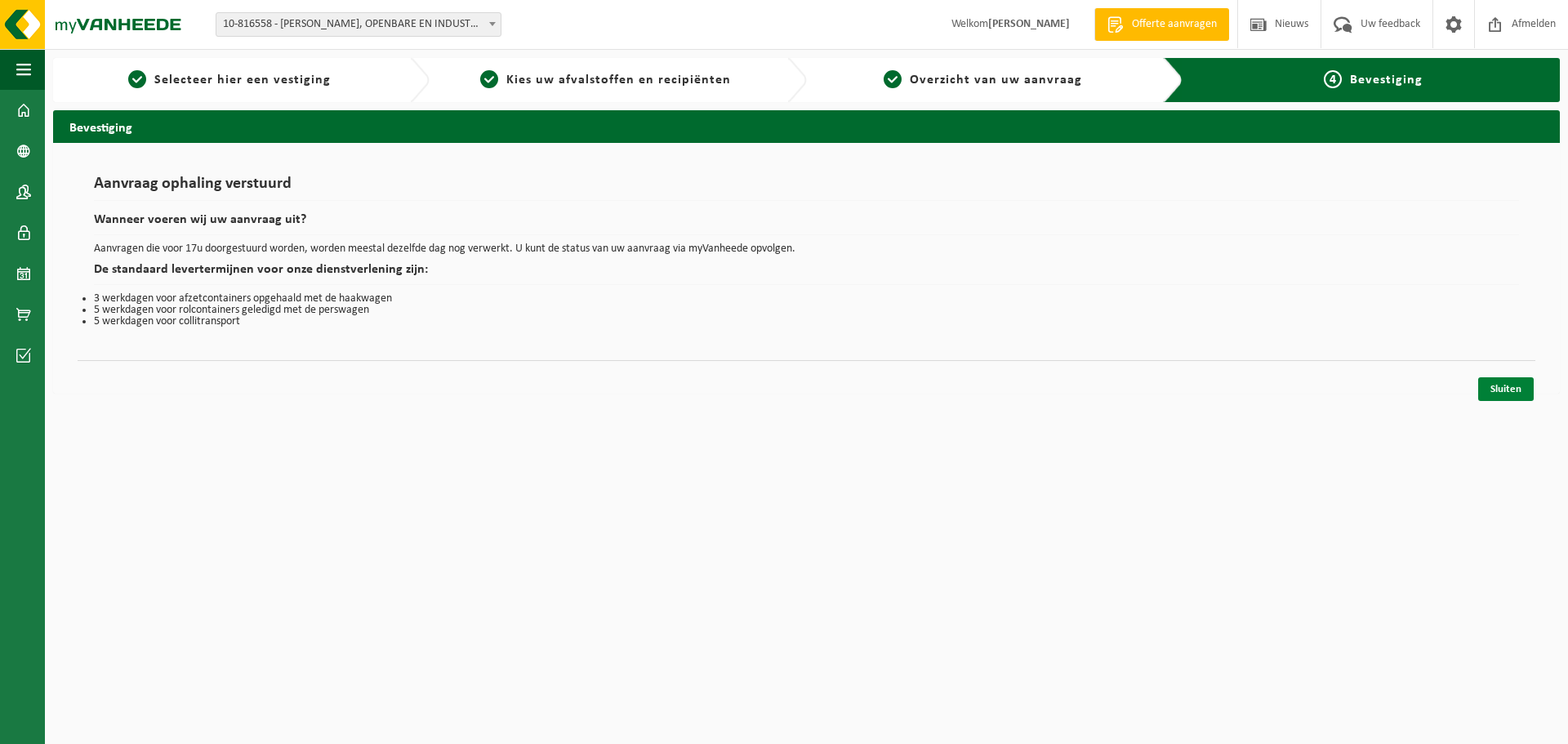
click at [1493, 379] on link "Sluiten" at bounding box center [1506, 388] width 56 height 23
